Goal: Information Seeking & Learning: Learn about a topic

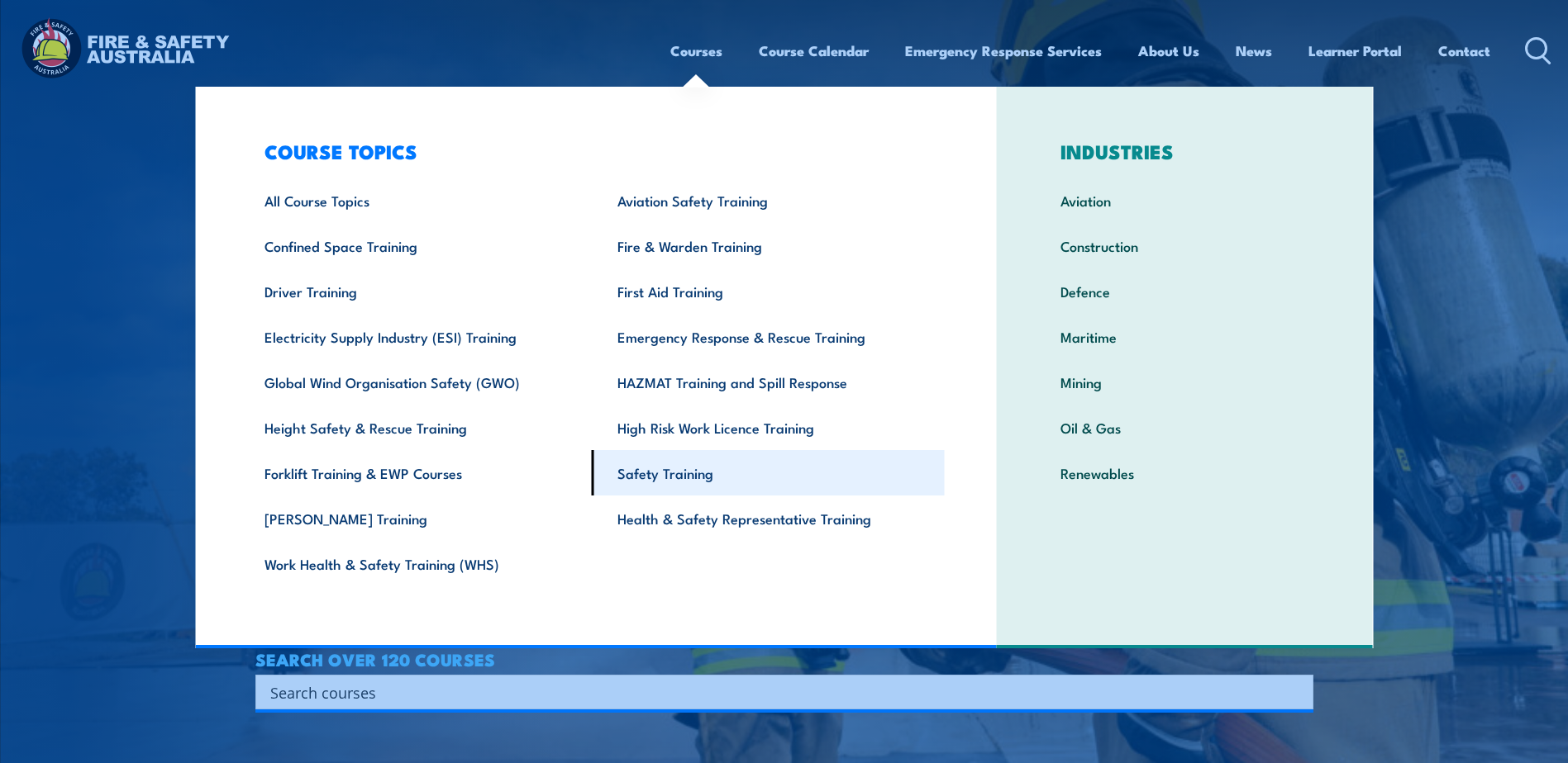
click at [665, 472] on link "Safety Training" at bounding box center [768, 473] width 353 height 45
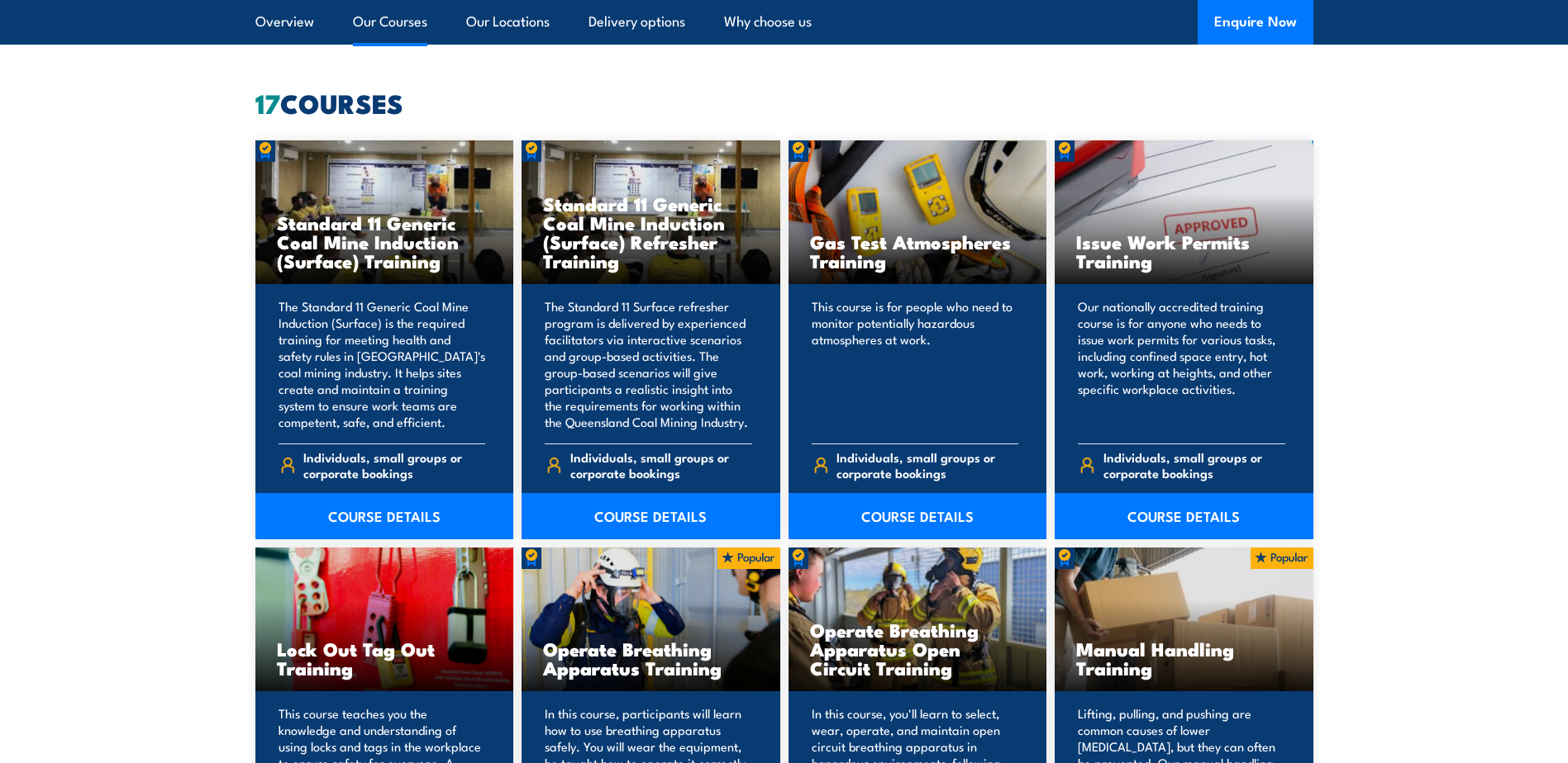
scroll to position [1457, 0]
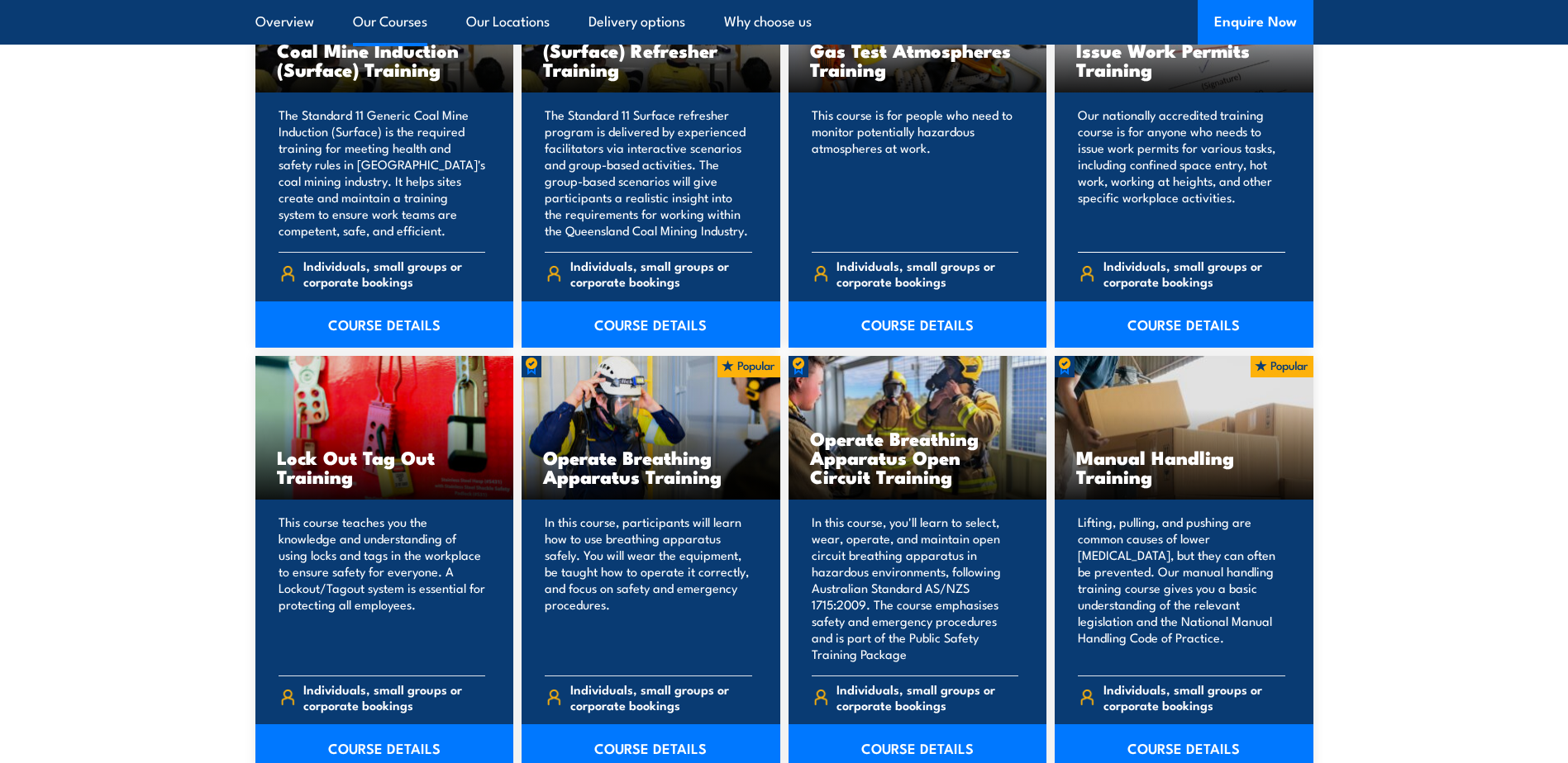
click at [1164, 270] on span "Individuals, small groups or corporate bookings" at bounding box center [1194, 273] width 182 height 31
click at [1157, 320] on link "COURSE DETAILS" at bounding box center [1184, 324] width 259 height 46
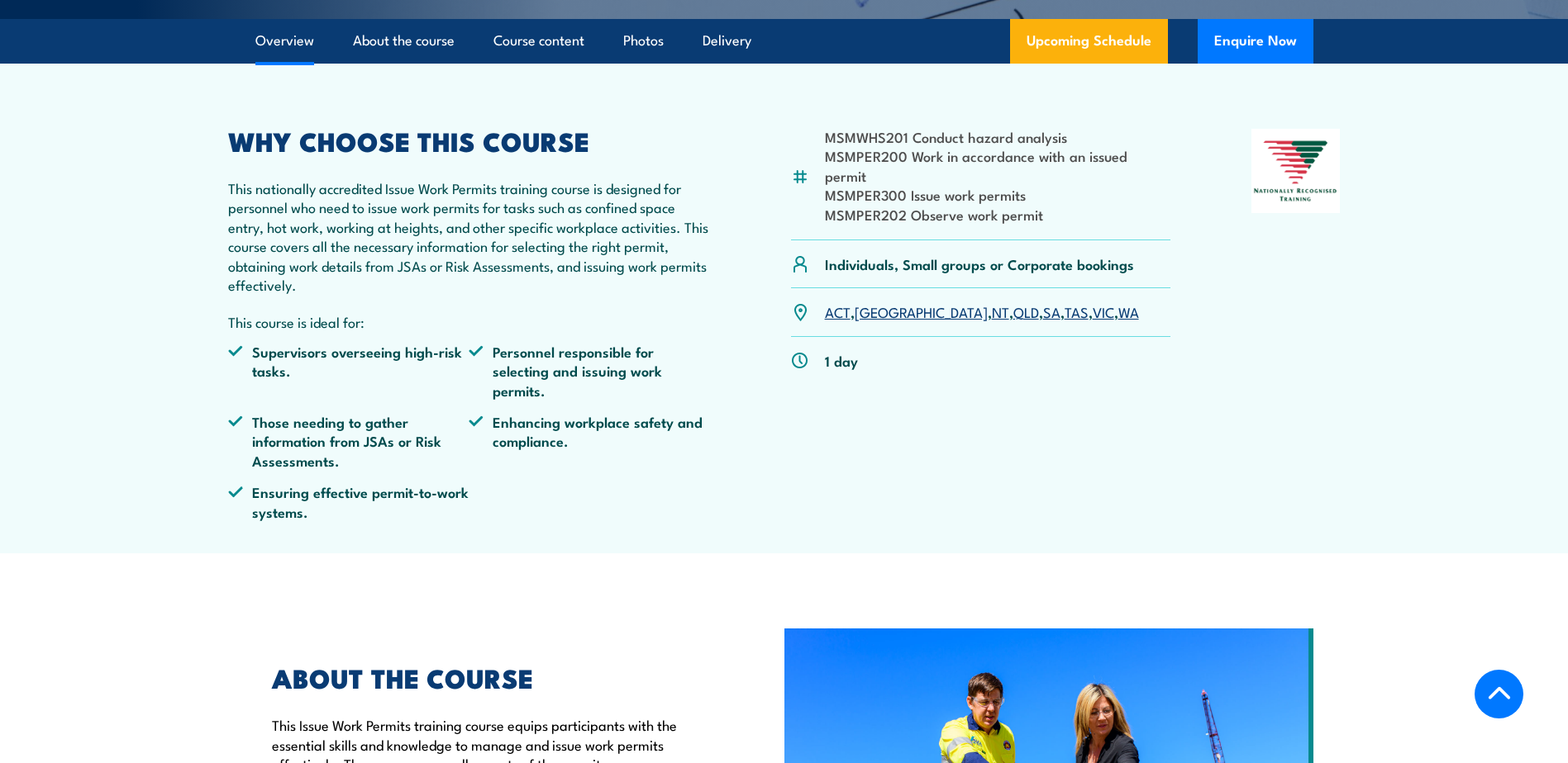
scroll to position [424, 0]
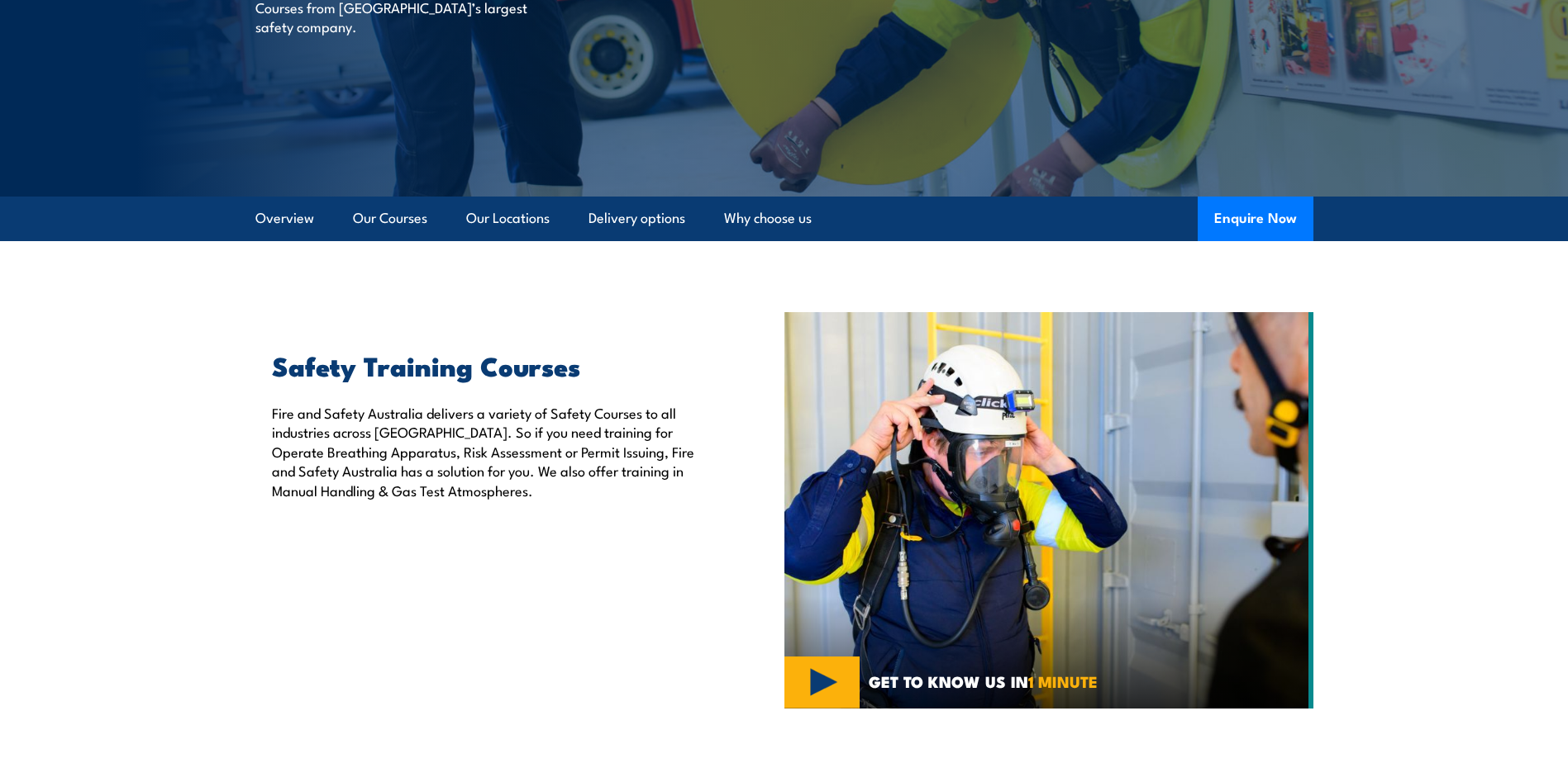
scroll to position [134, 0]
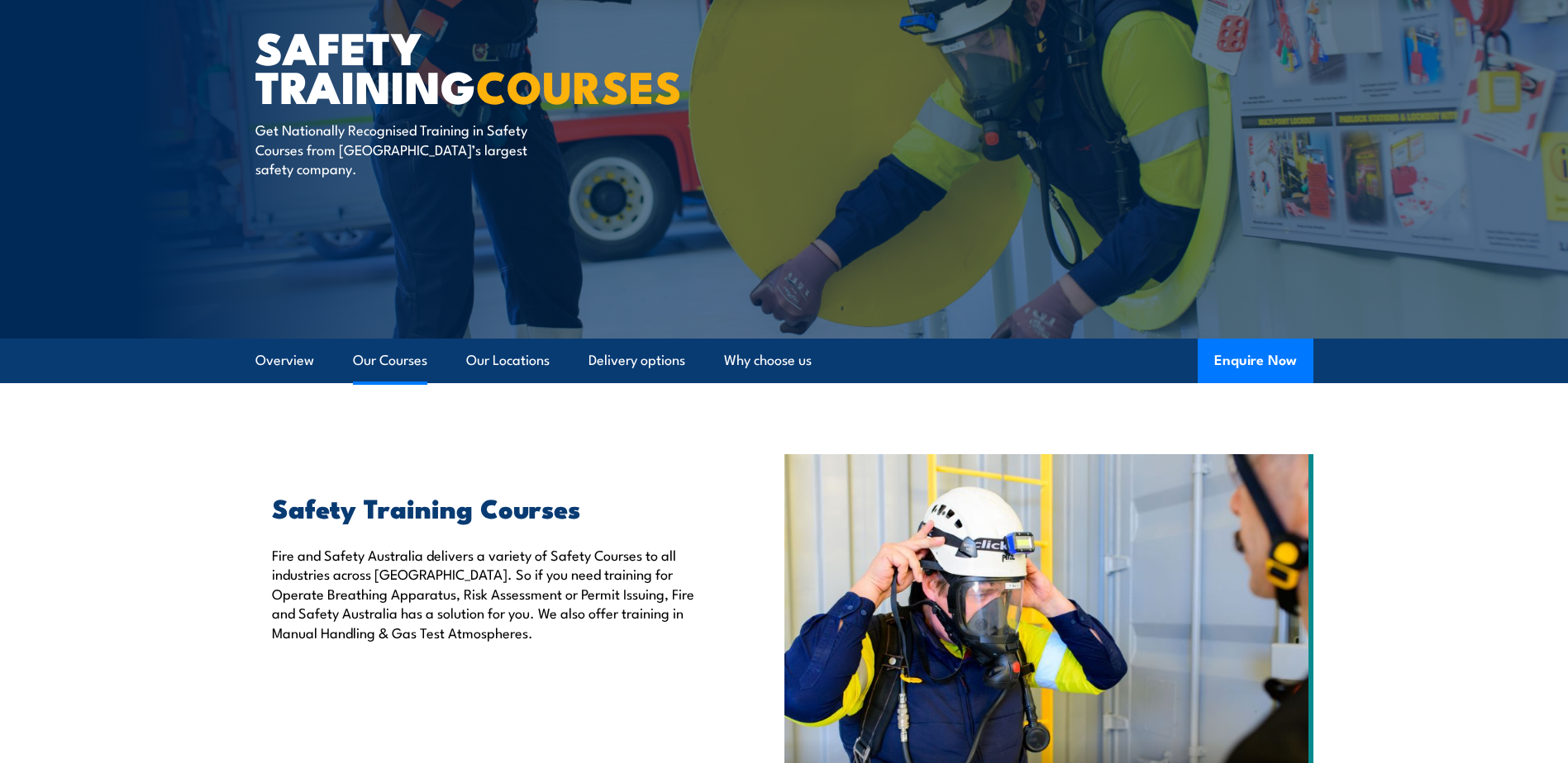
click at [375, 361] on link "Our Courses" at bounding box center [390, 360] width 74 height 44
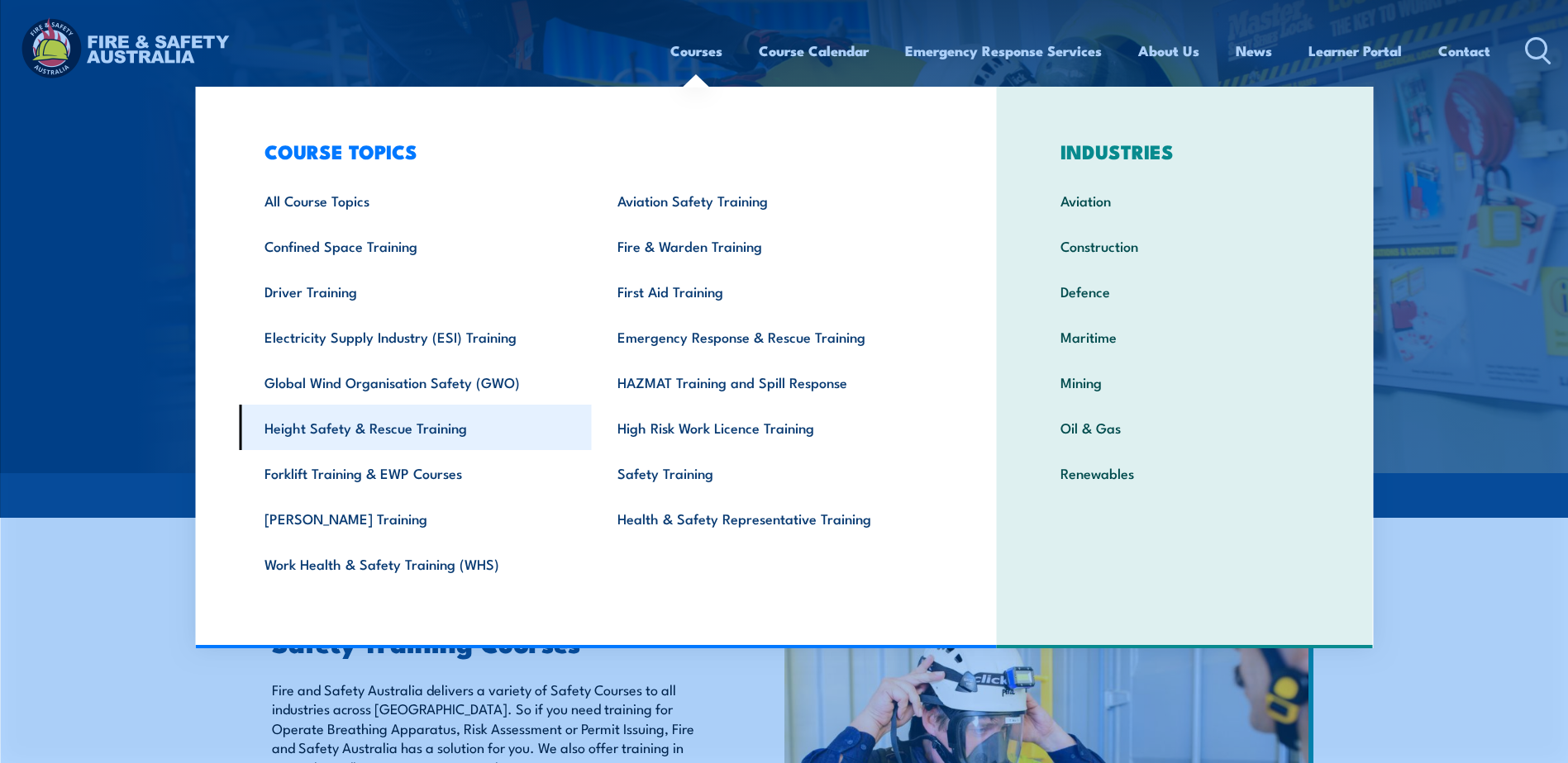
click at [364, 429] on link "Height Safety & Rescue Training" at bounding box center [415, 427] width 353 height 45
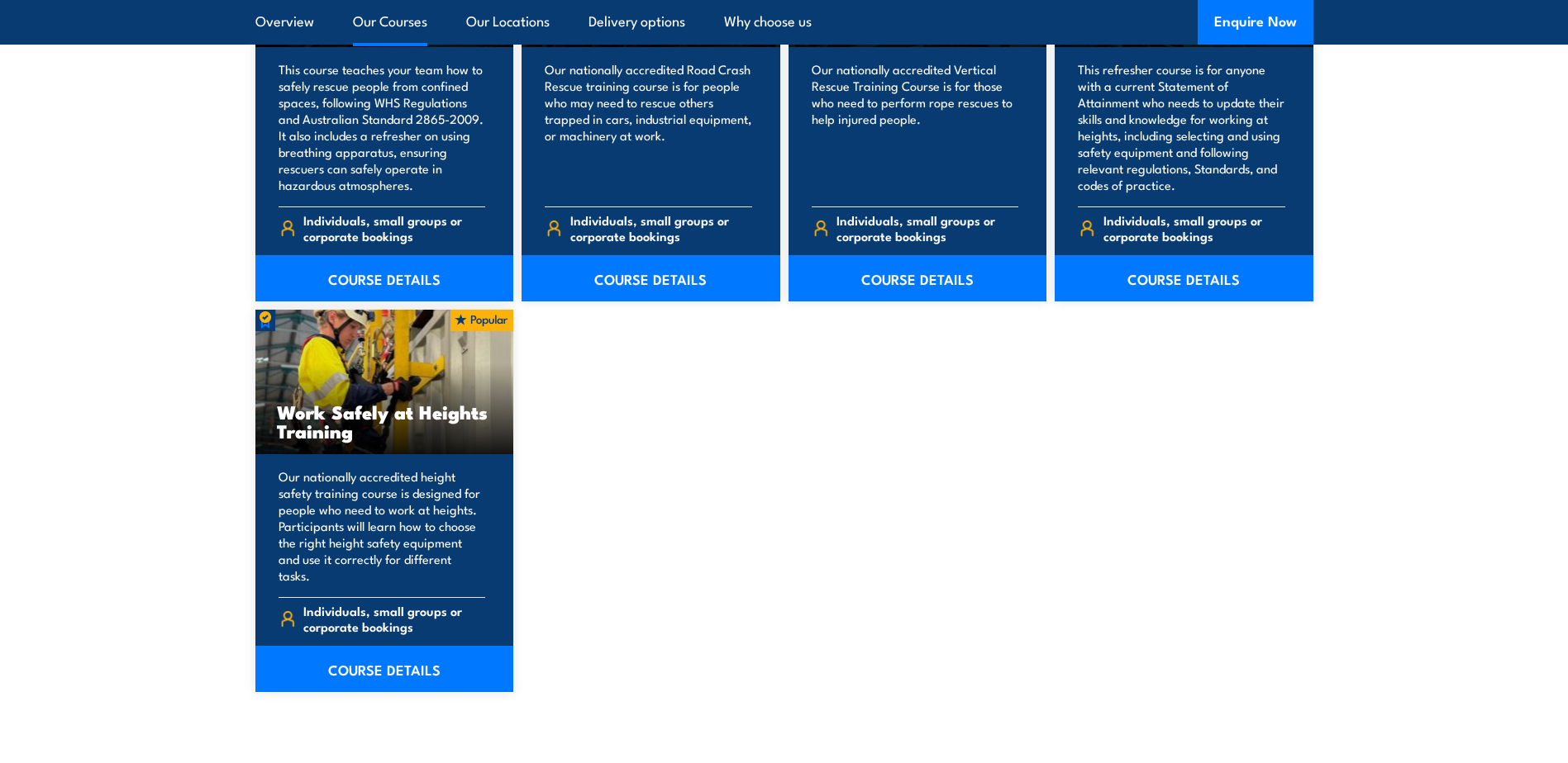
scroll to position [2070, 0]
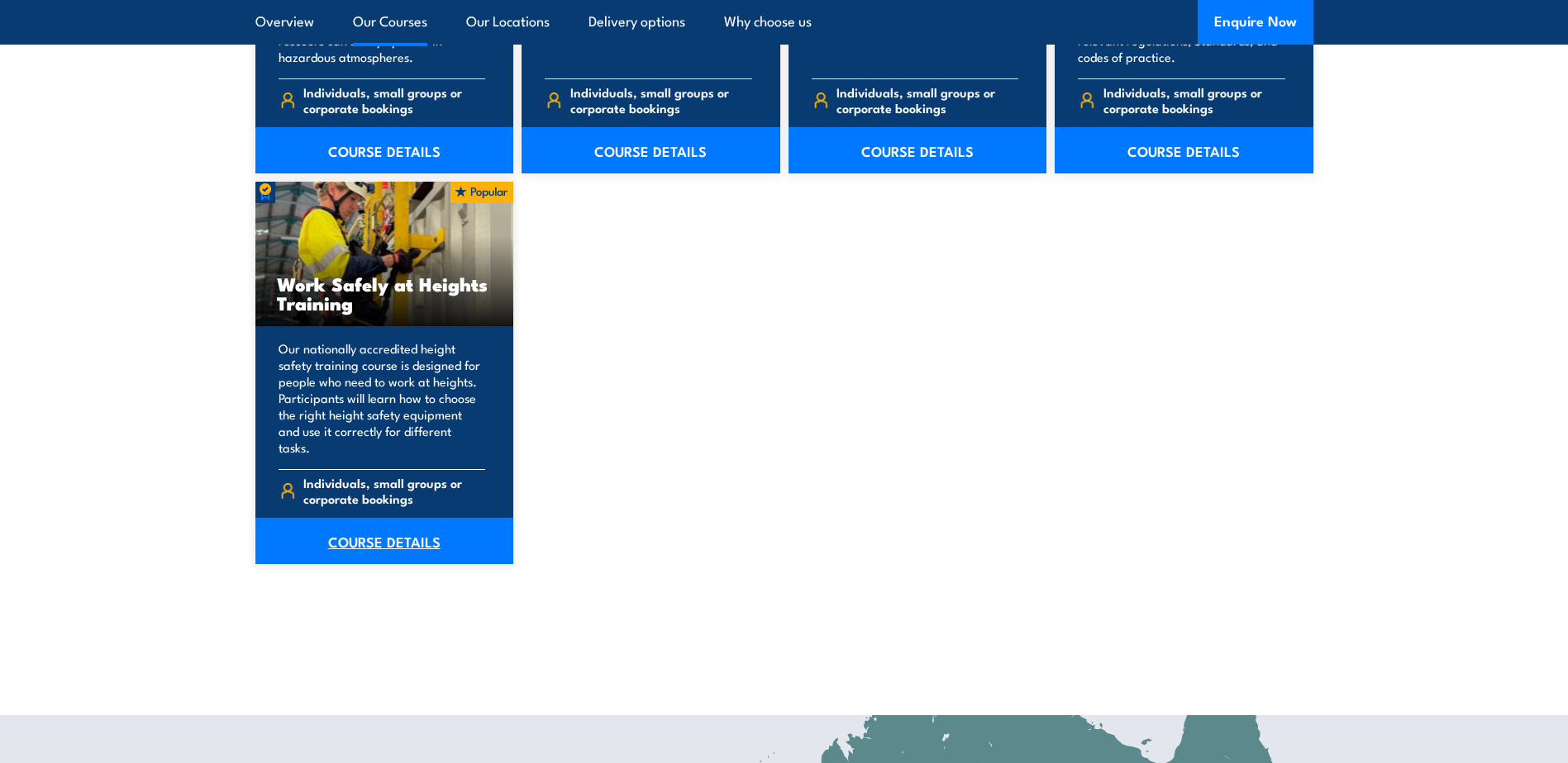
click at [379, 518] on link "COURSE DETAILS" at bounding box center [385, 541] width 259 height 46
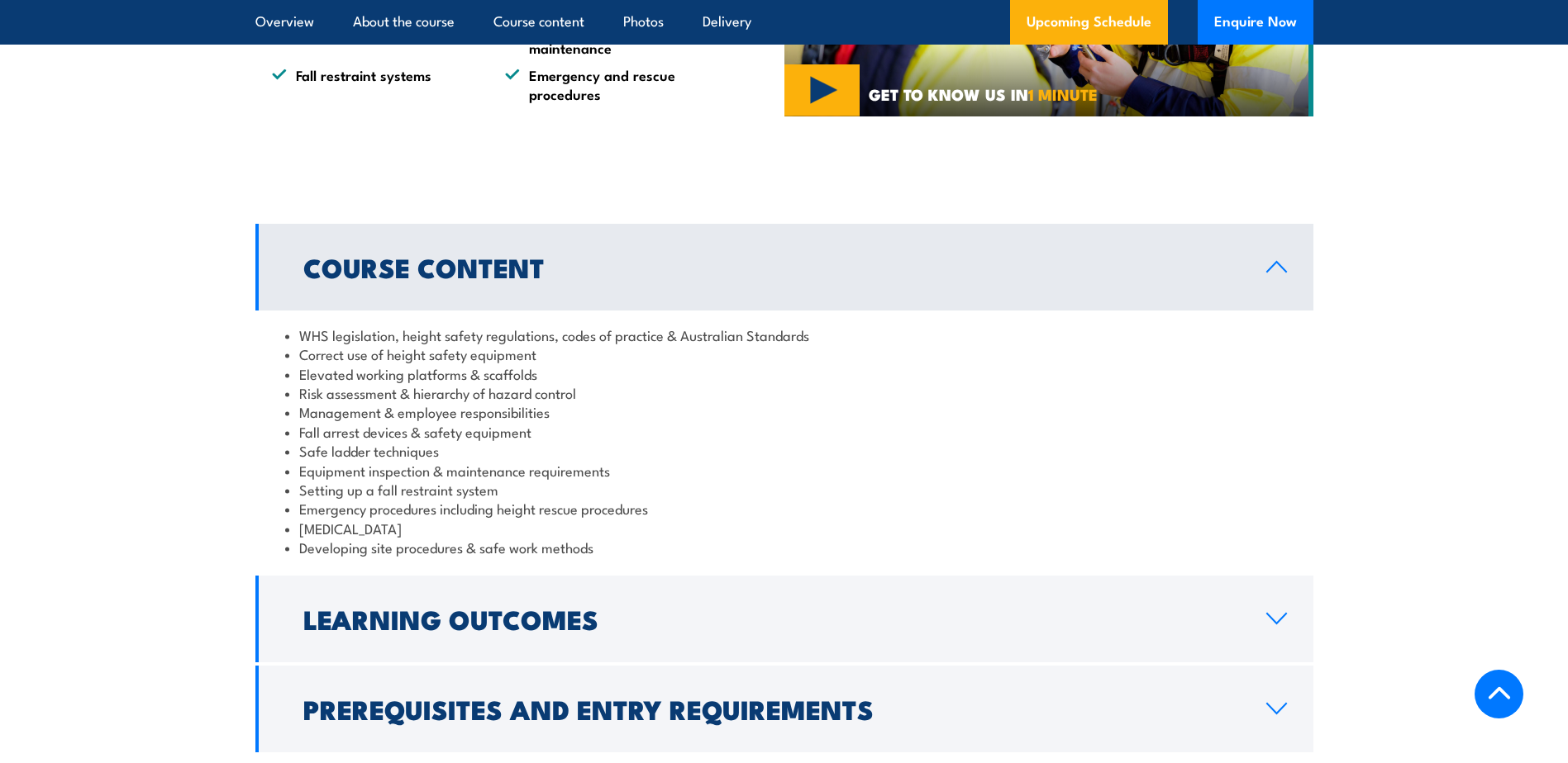
scroll to position [860, 0]
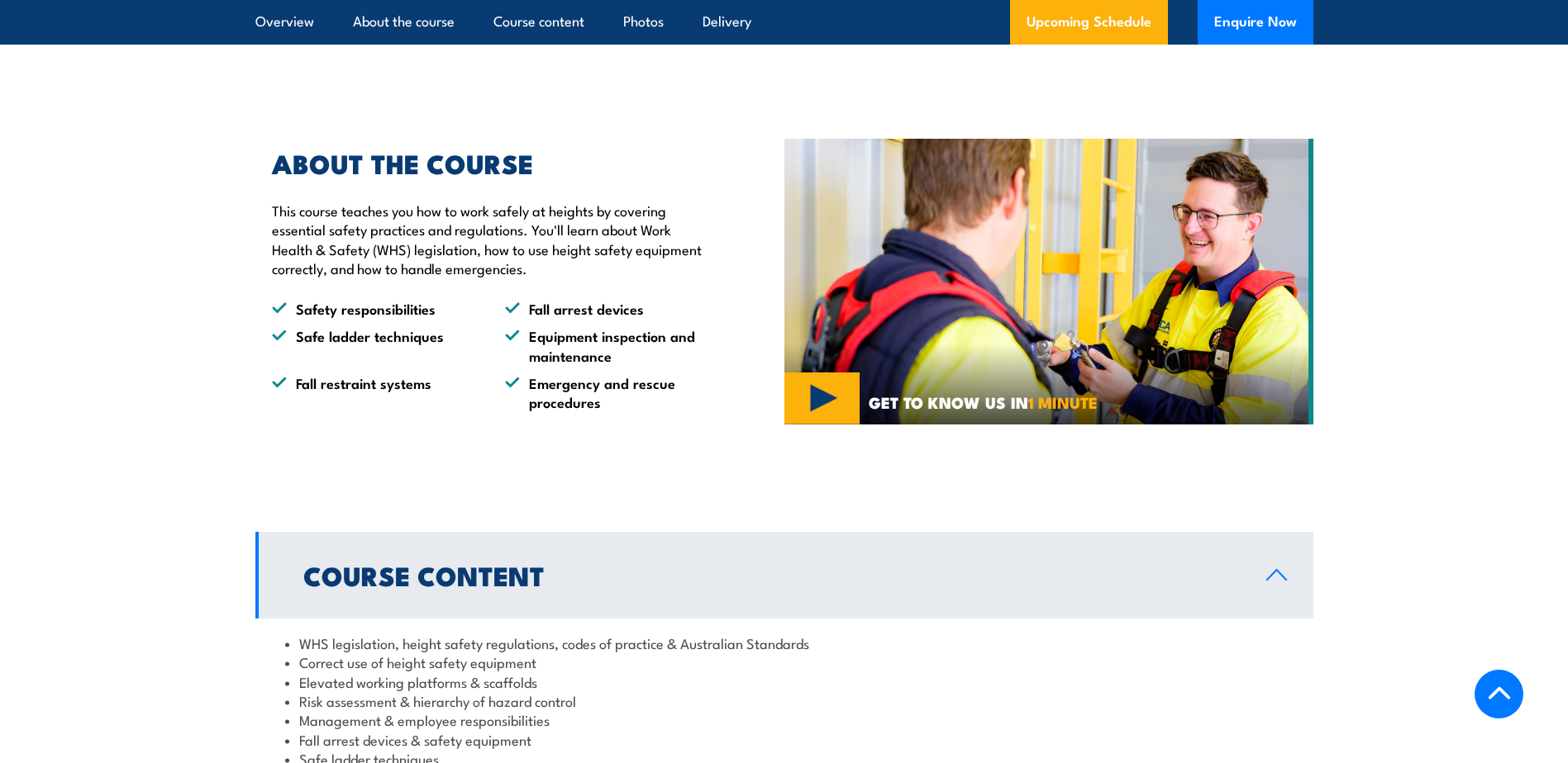
drag, startPoint x: 1576, startPoint y: 122, endPoint x: 703, endPoint y: 408, distance: 918.7
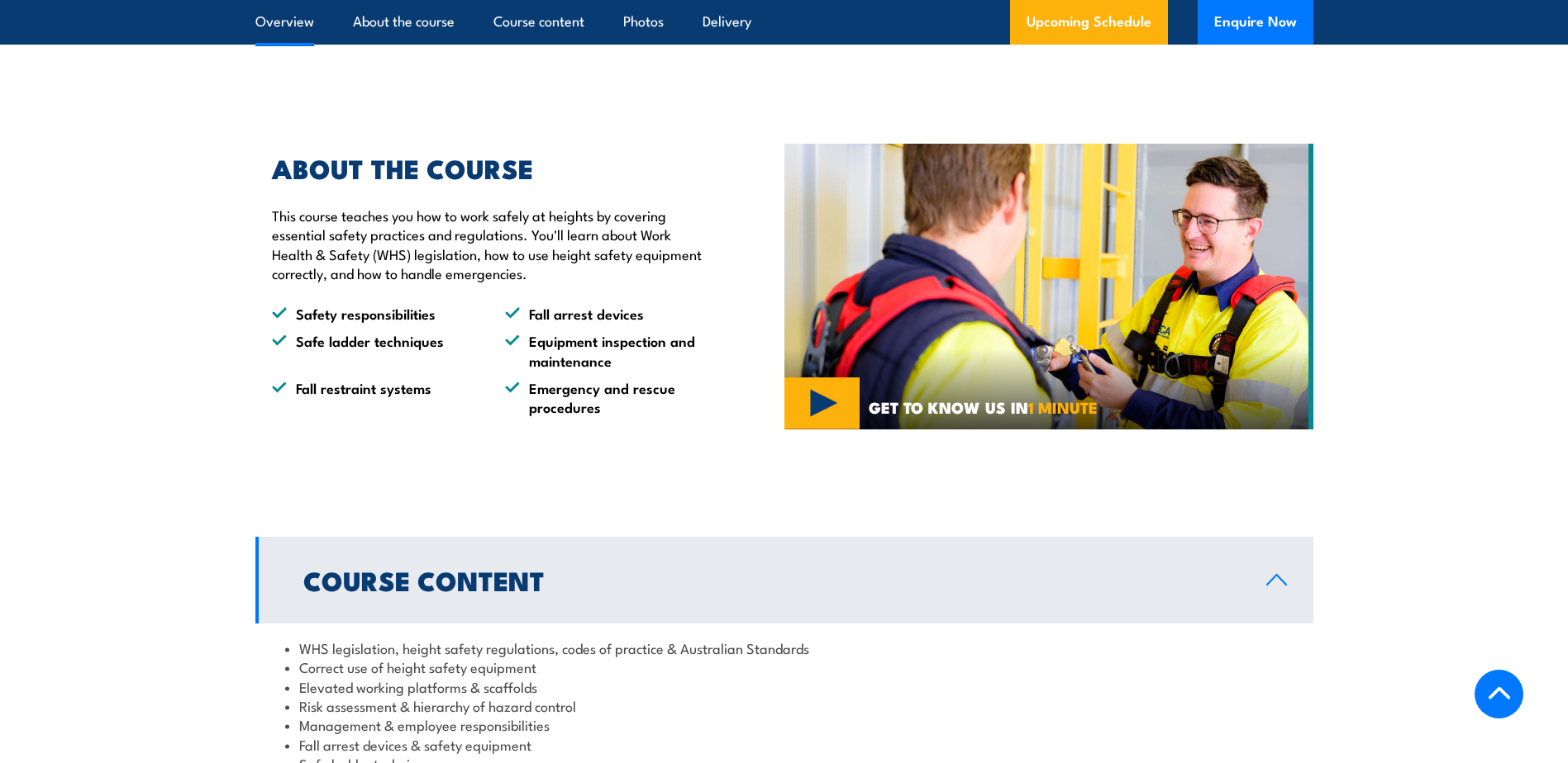
scroll to position [0, 0]
